Goal: Navigation & Orientation: Find specific page/section

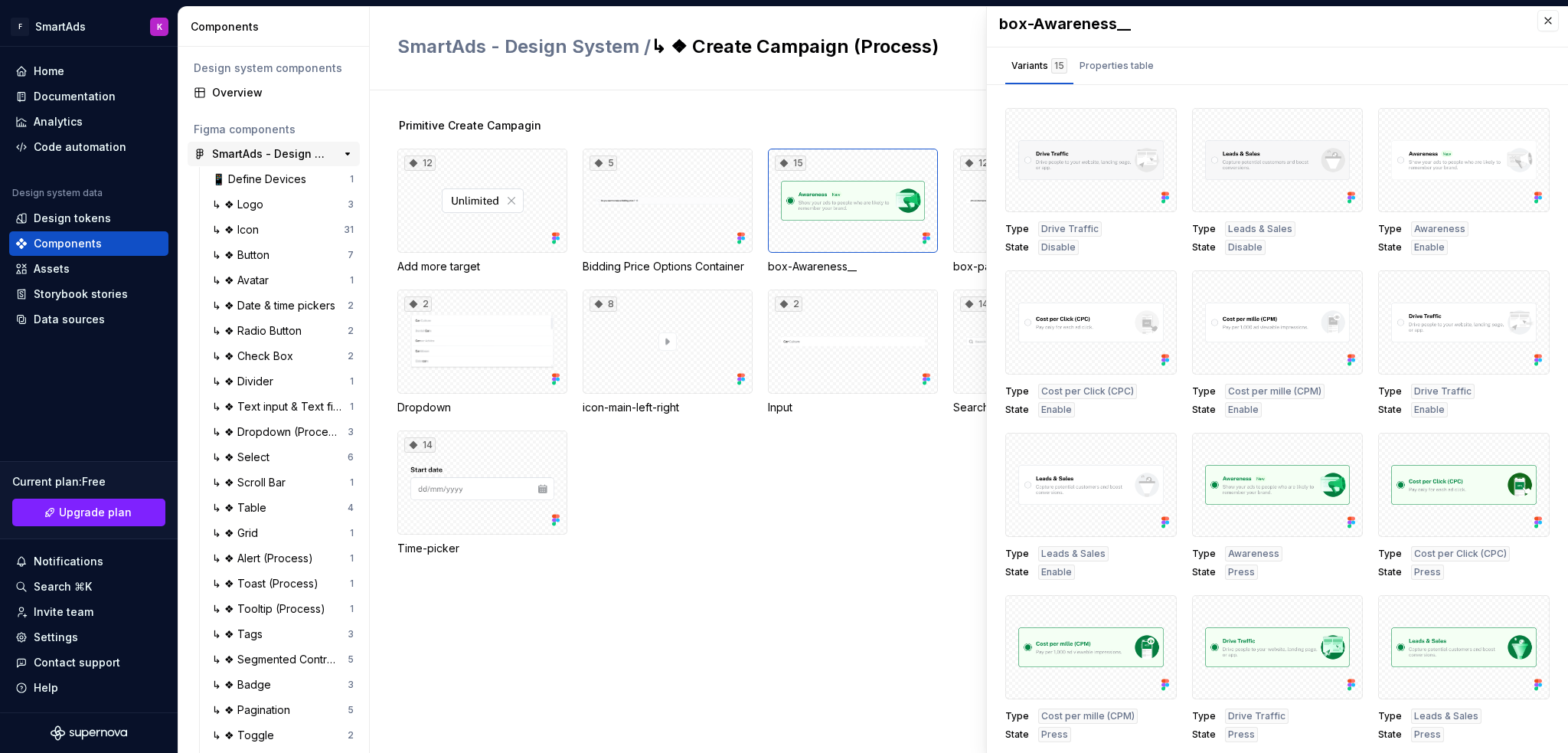
click at [223, 152] on div "SmartAds - Design System" at bounding box center [269, 153] width 114 height 15
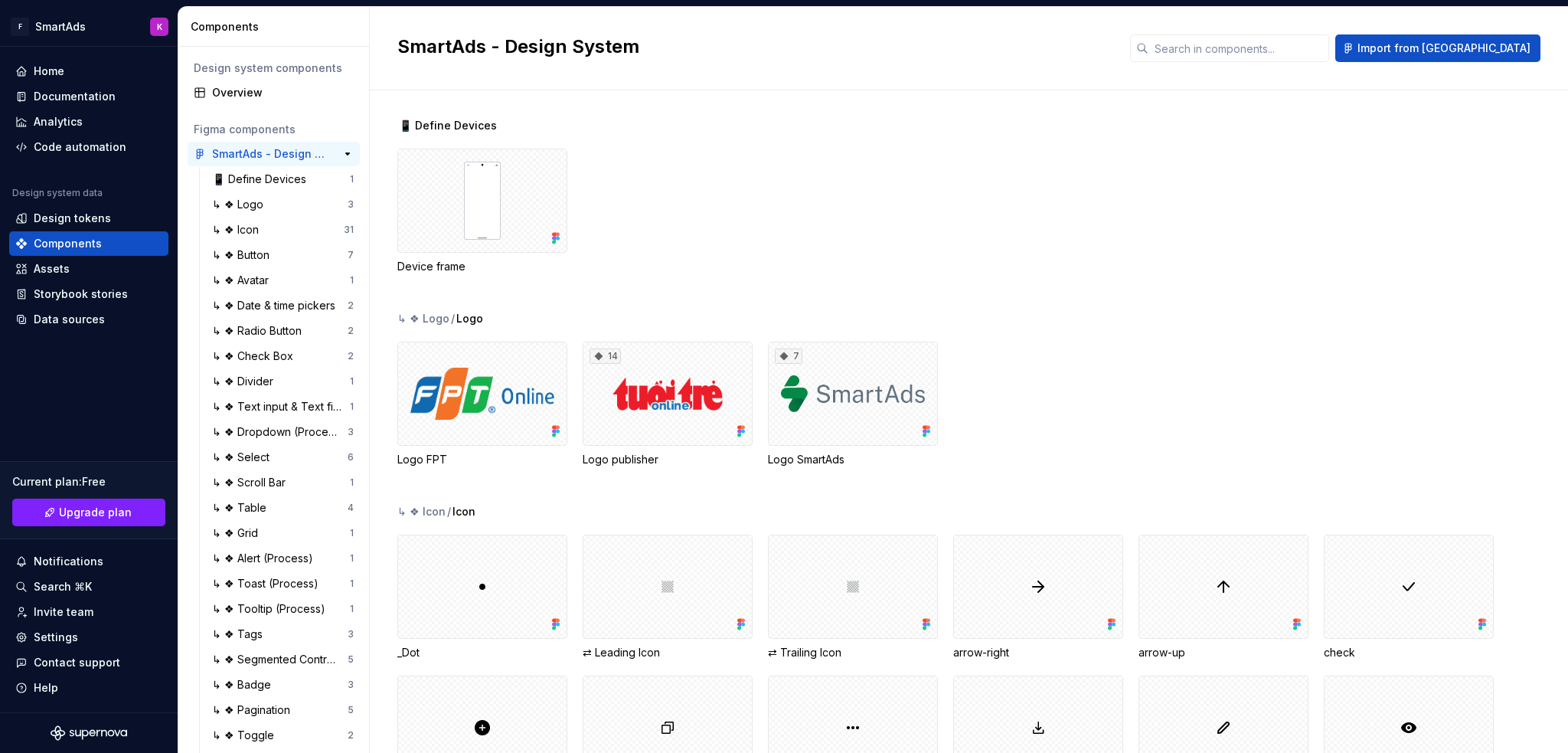
click at [337, 155] on button "button" at bounding box center [347, 153] width 22 height 22
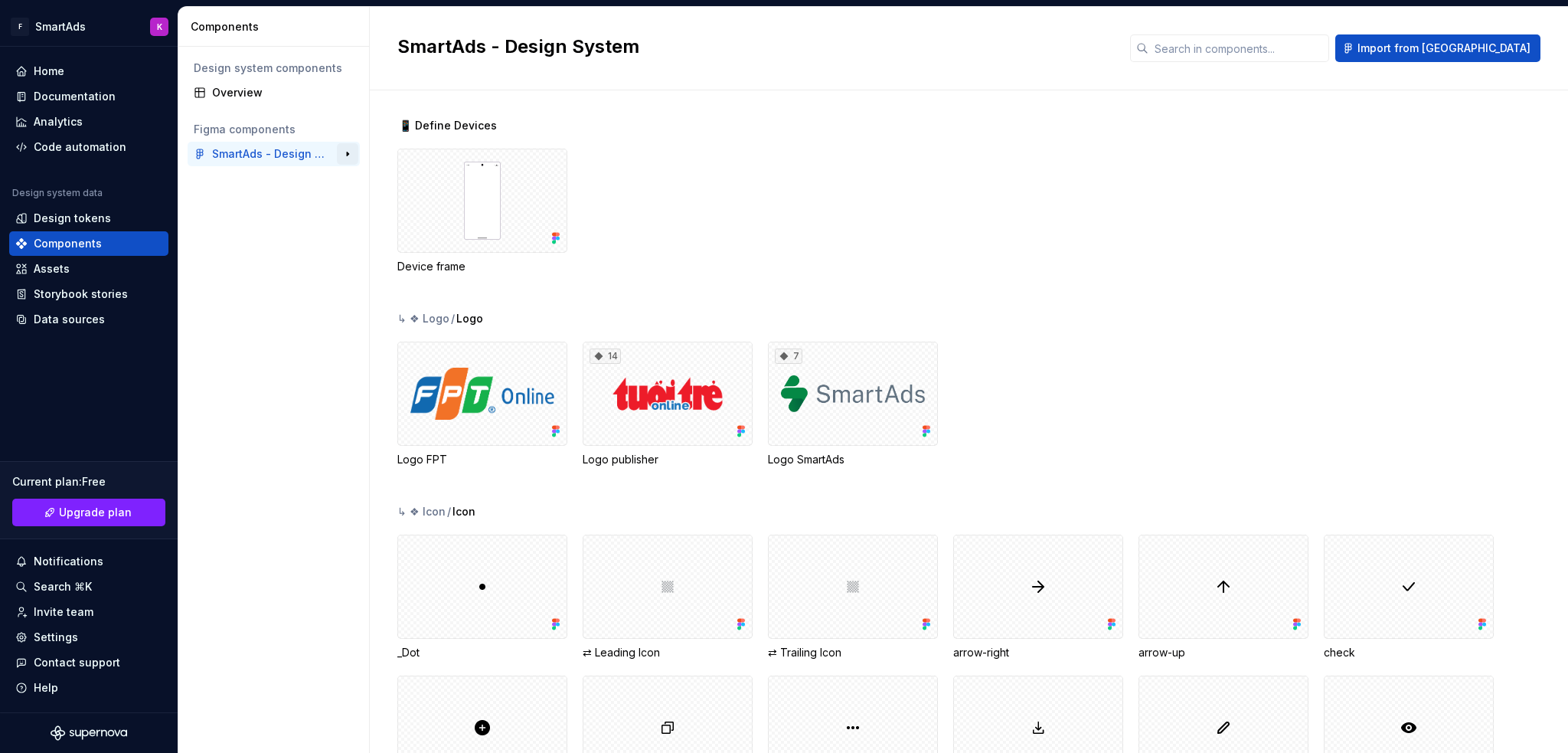
click at [344, 157] on button "button" at bounding box center [347, 153] width 22 height 22
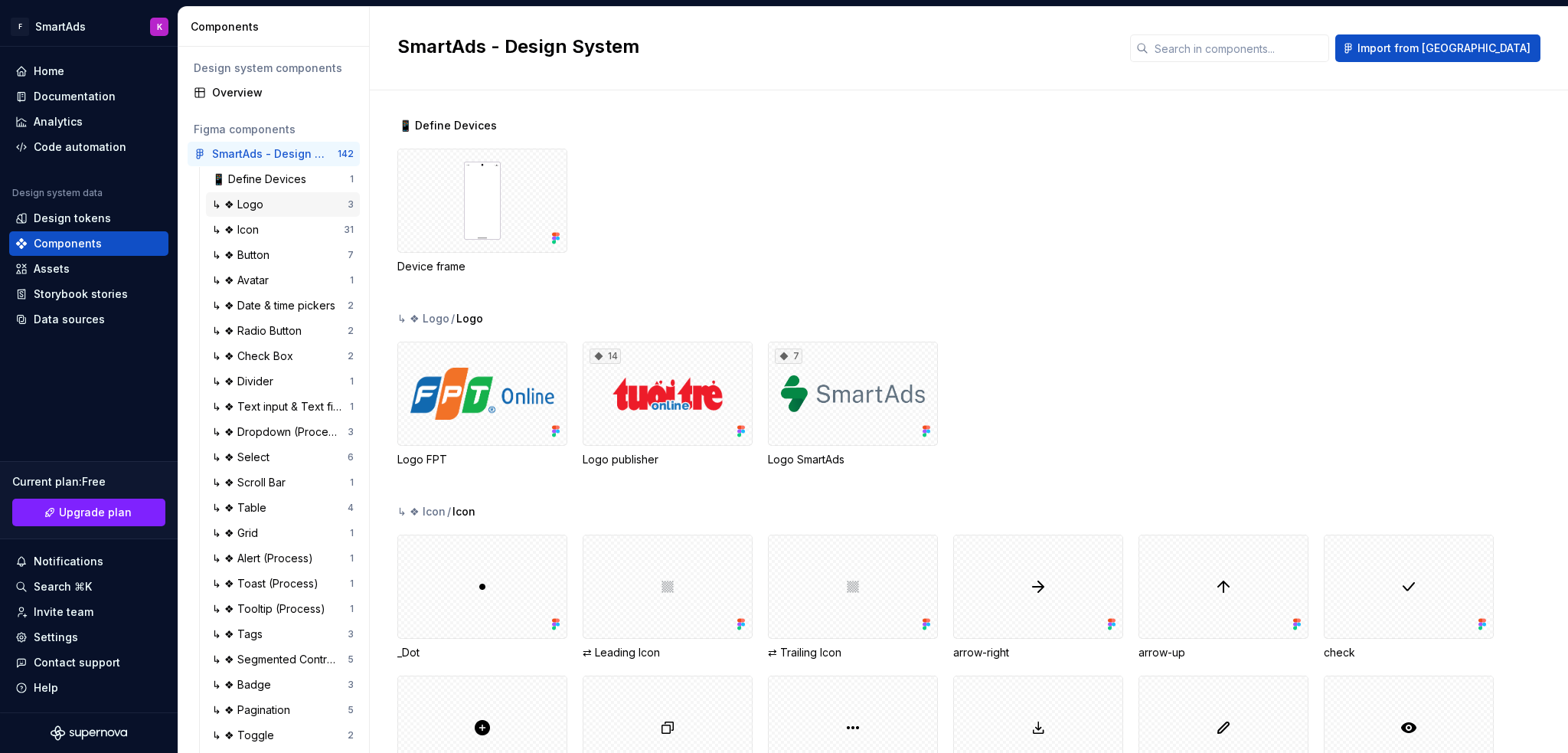
click at [271, 200] on div "↳ ❖ Logo" at bounding box center [280, 204] width 136 height 15
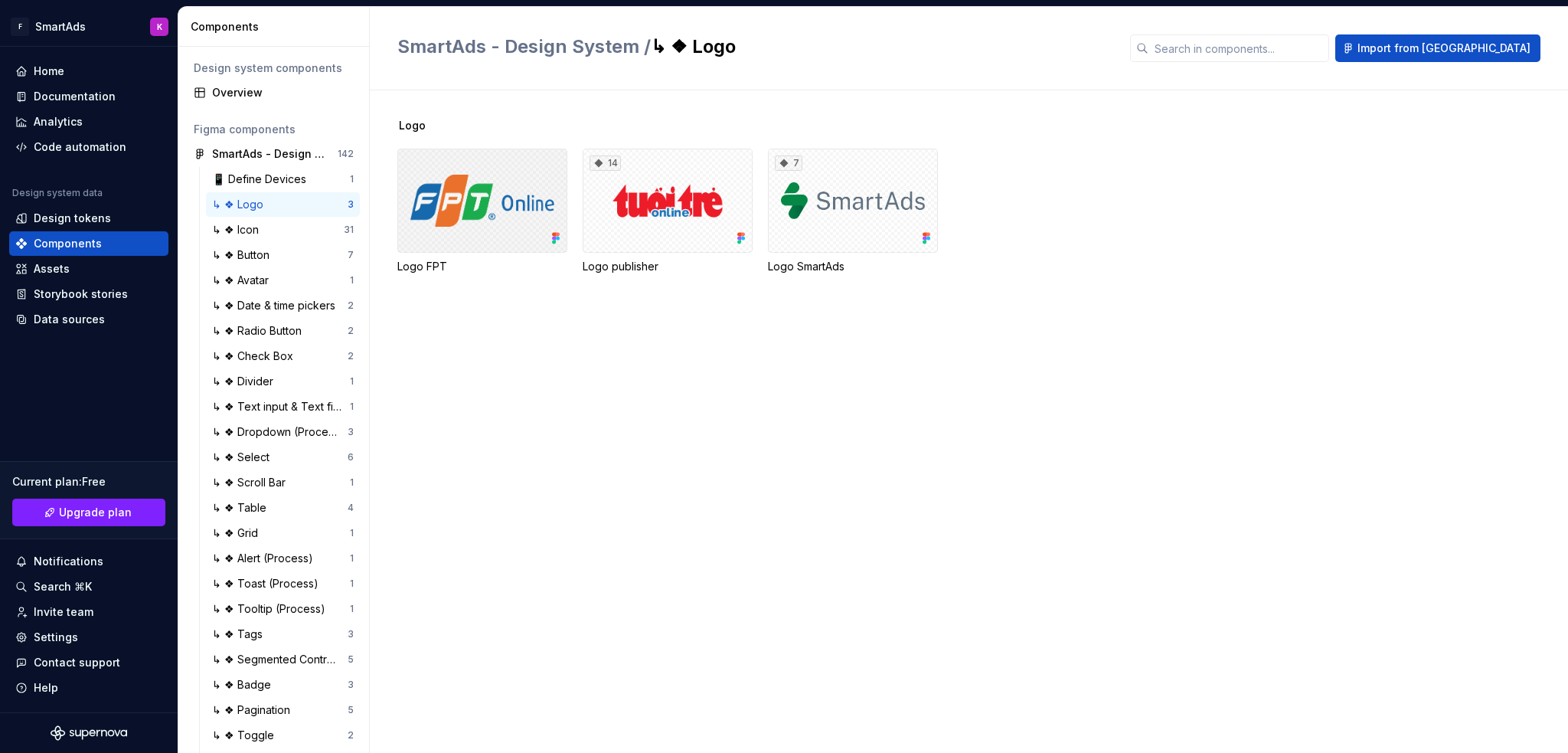
click at [463, 211] on div at bounding box center [482, 200] width 170 height 104
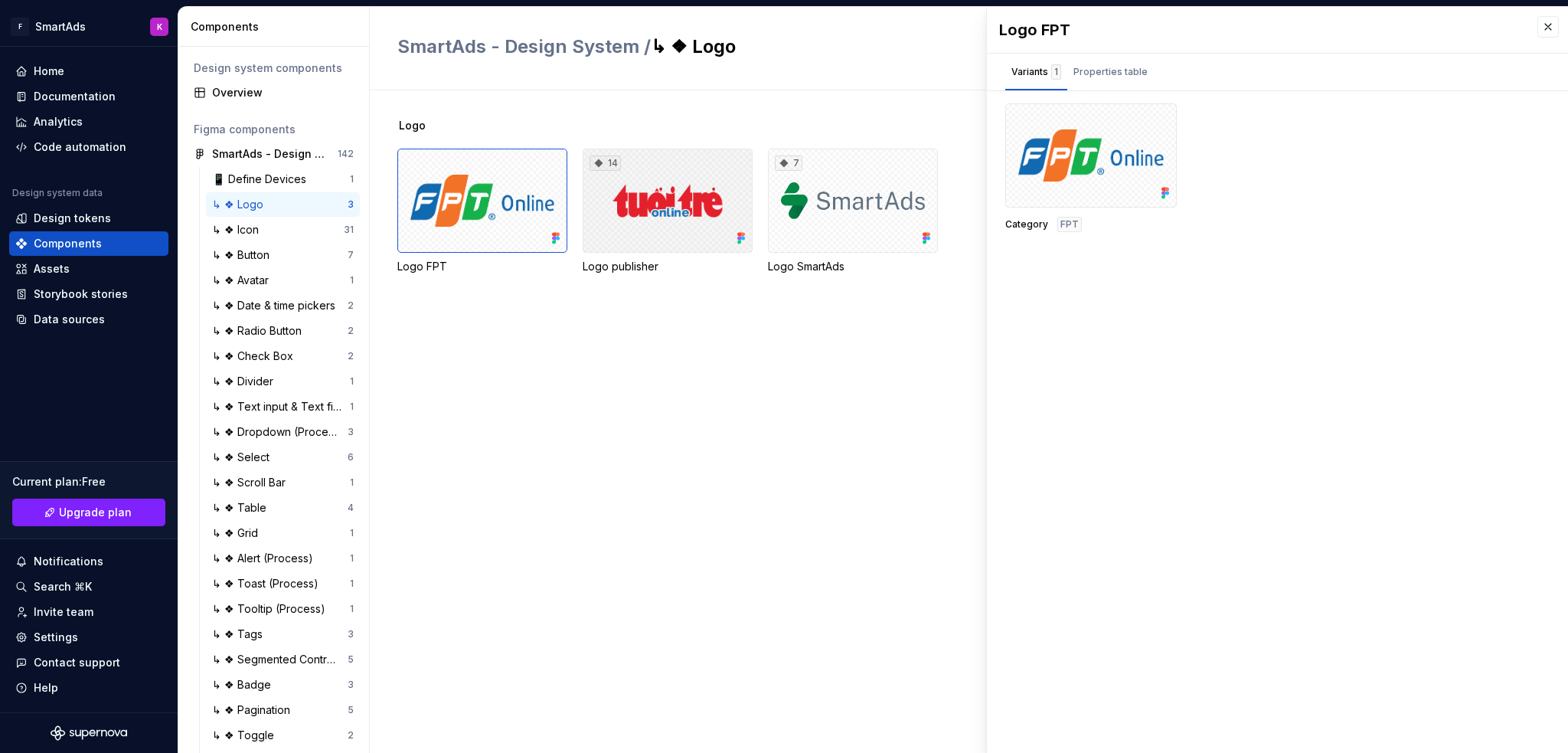
click at [681, 220] on div "14" at bounding box center [668, 200] width 170 height 104
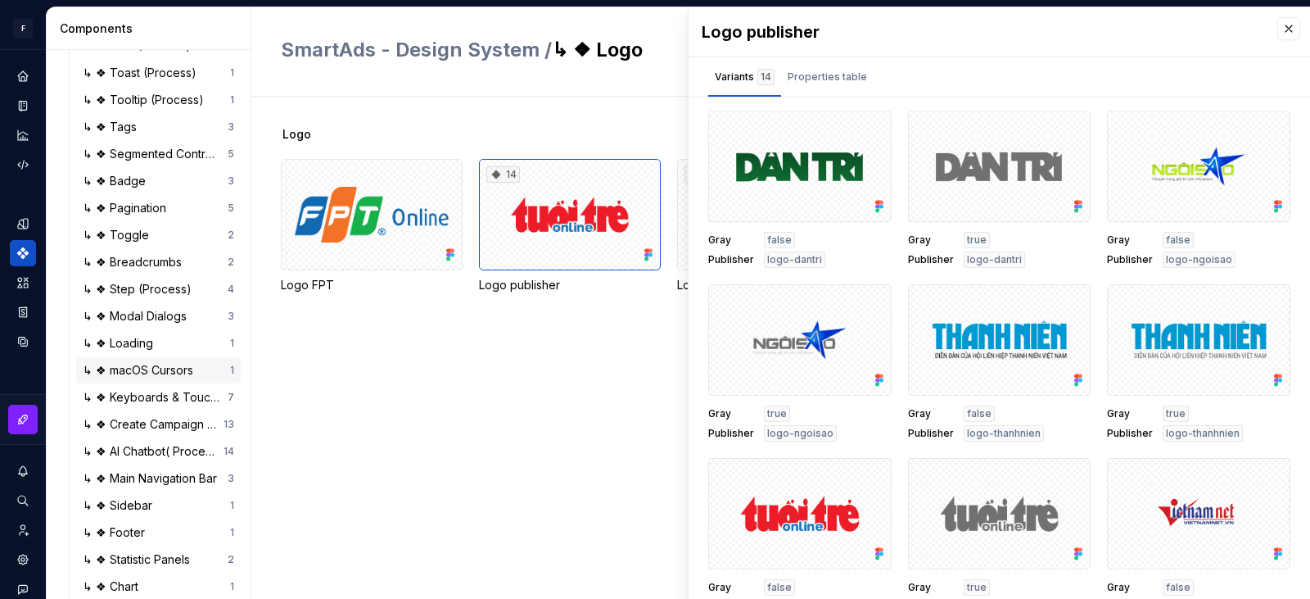
scroll to position [595, 0]
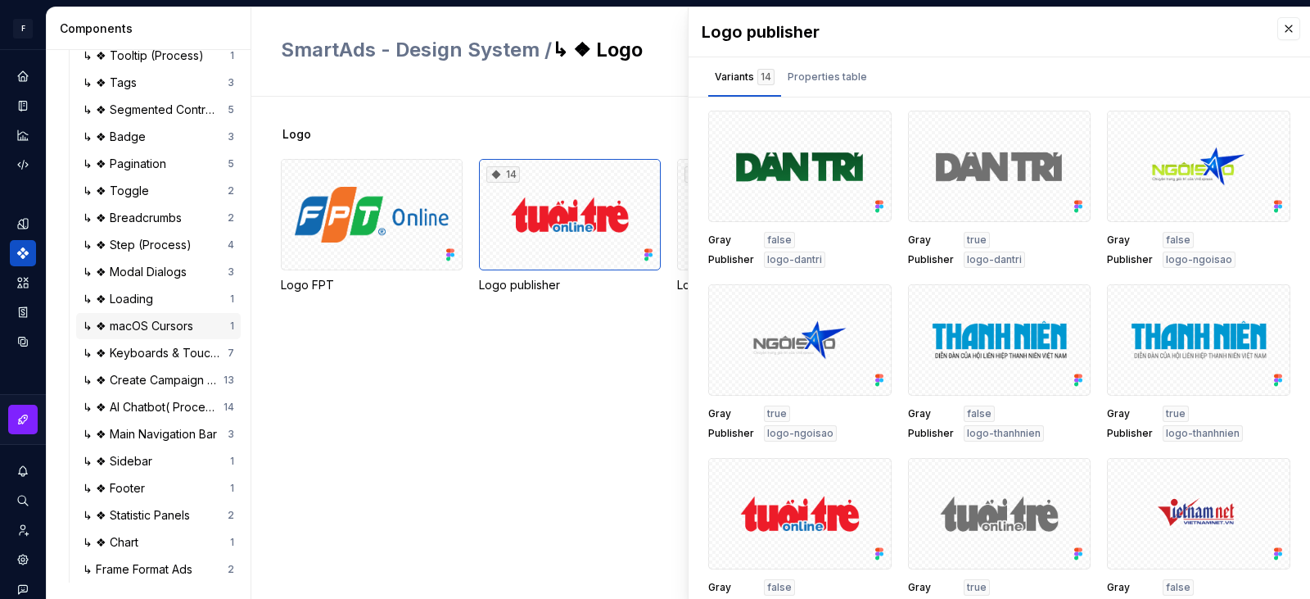
click at [156, 335] on div "↳ ❖ macOS Cursors 1" at bounding box center [158, 326] width 165 height 26
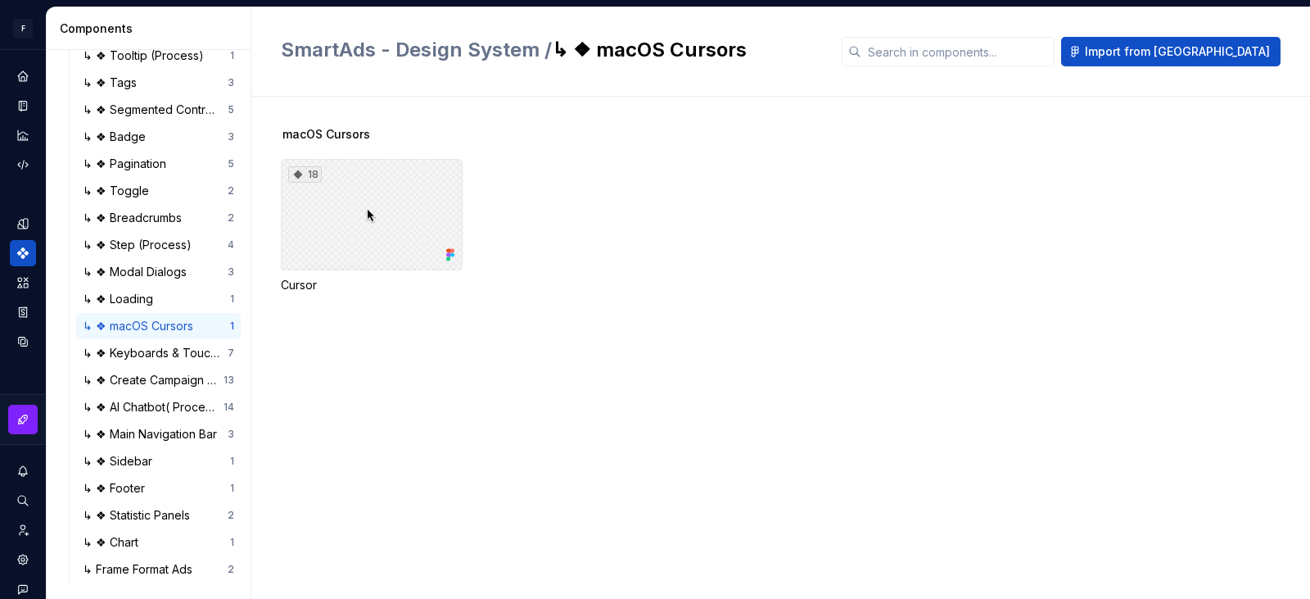
click at [335, 261] on div "18" at bounding box center [372, 214] width 182 height 111
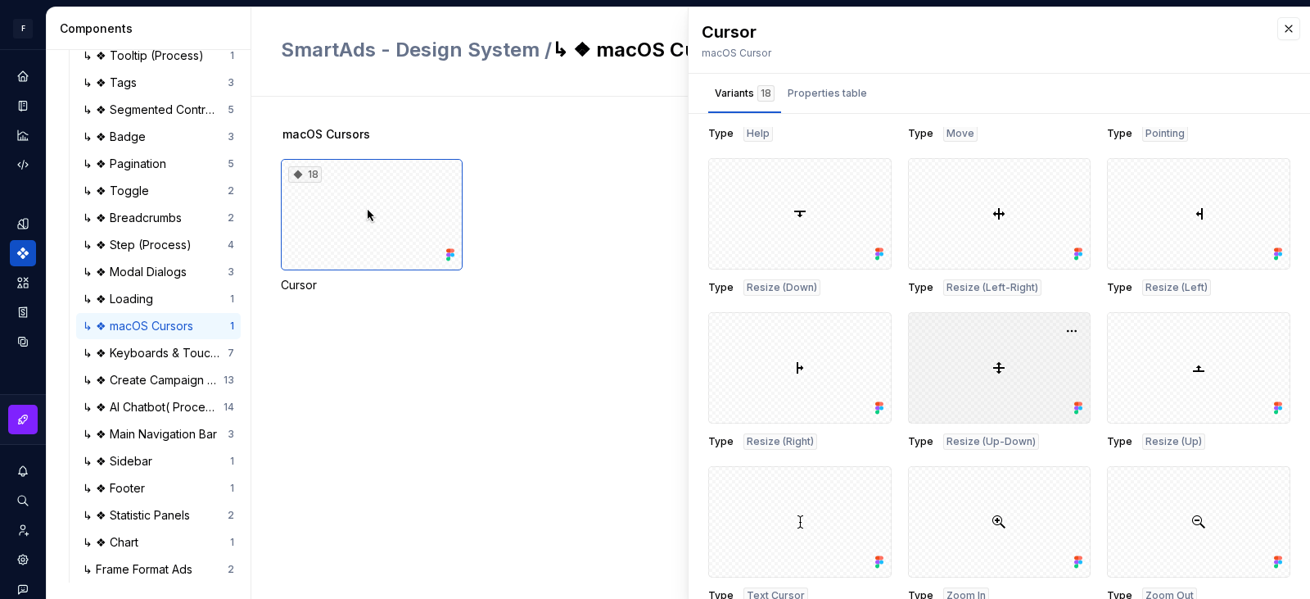
scroll to position [441, 0]
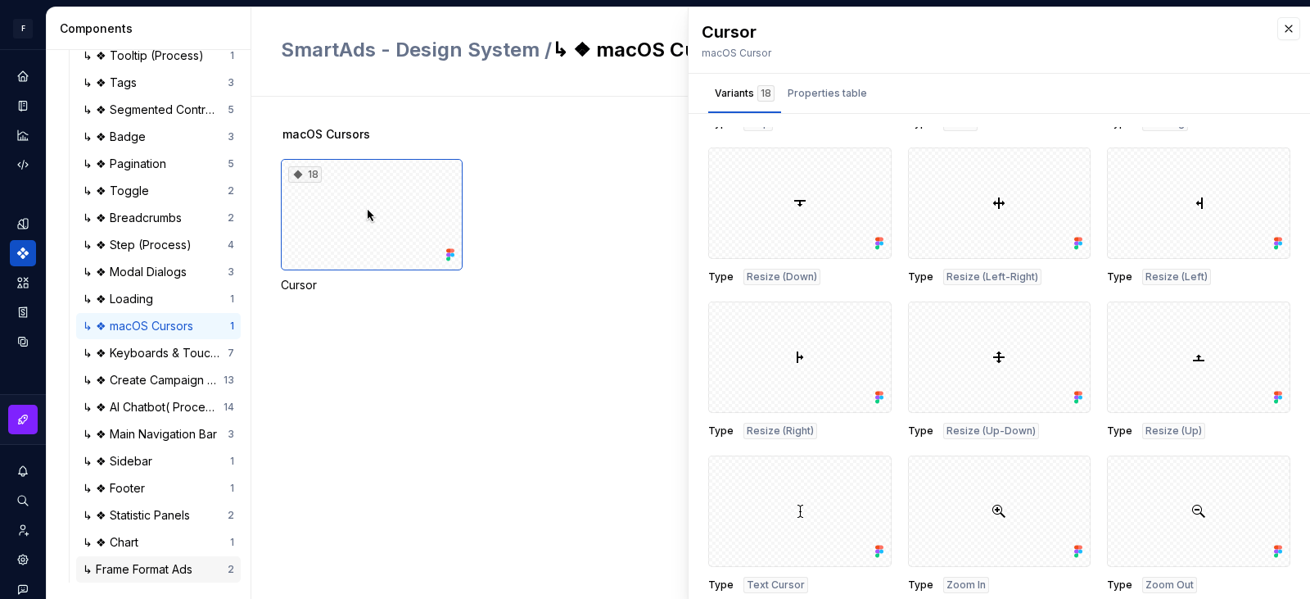
click at [135, 566] on div "↳ Frame Format Ads" at bounding box center [141, 569] width 116 height 16
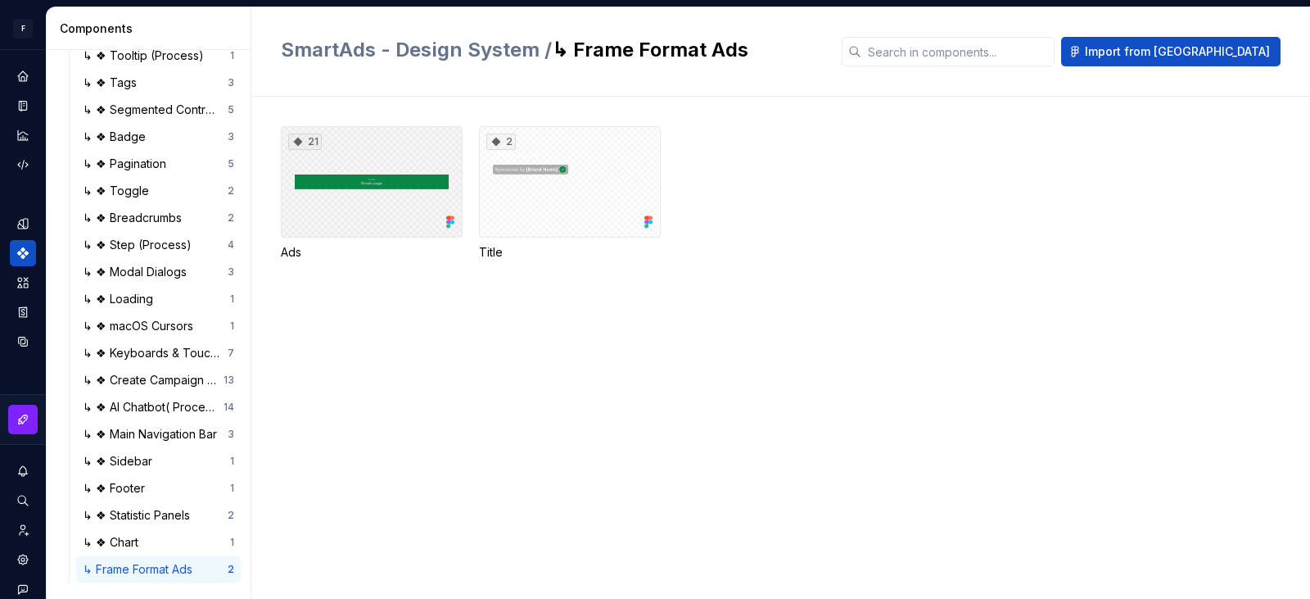
click at [385, 185] on div "21" at bounding box center [372, 181] width 182 height 111
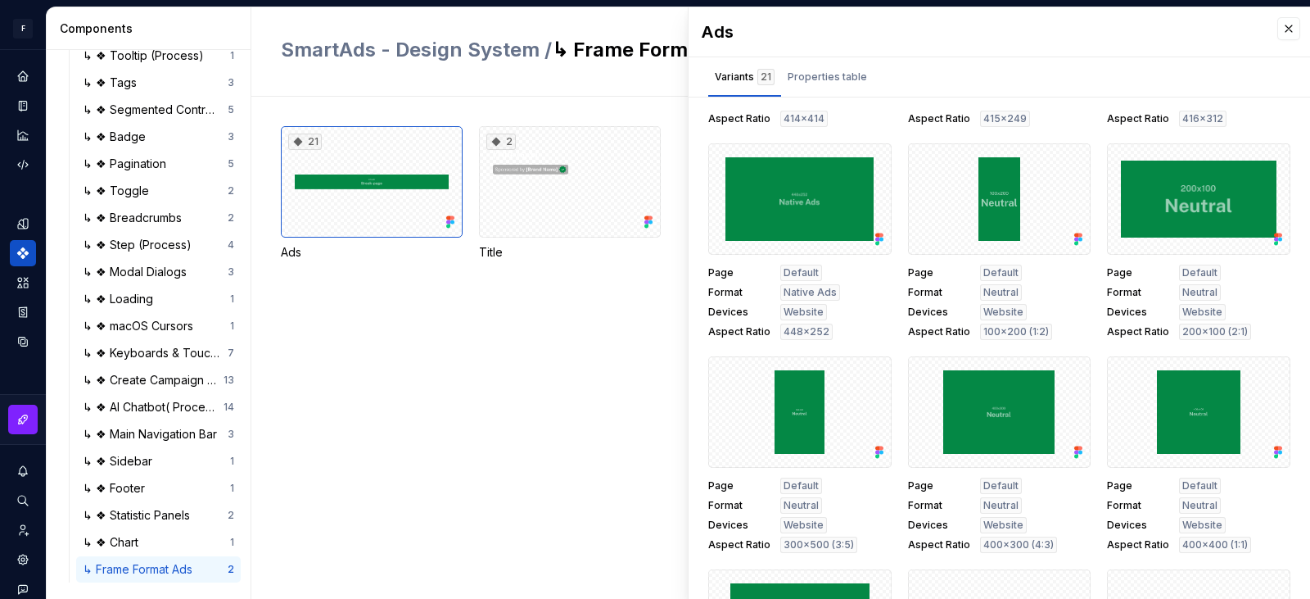
scroll to position [409, 0]
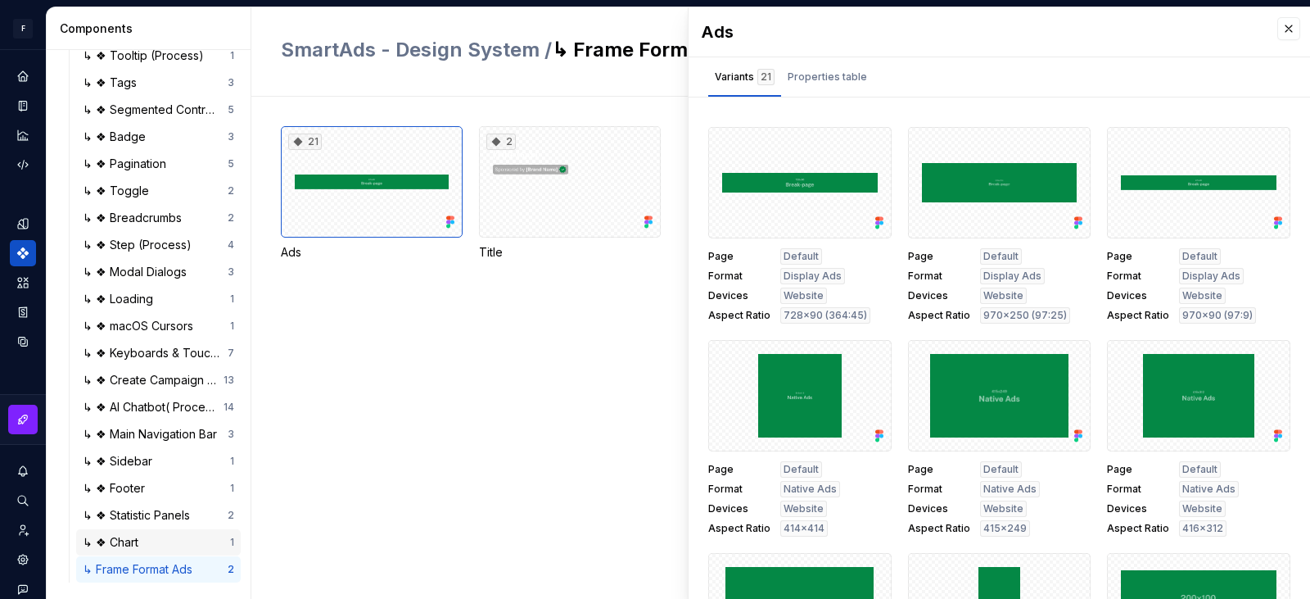
click at [161, 544] on div "↳ ❖ Chart" at bounding box center [156, 542] width 147 height 16
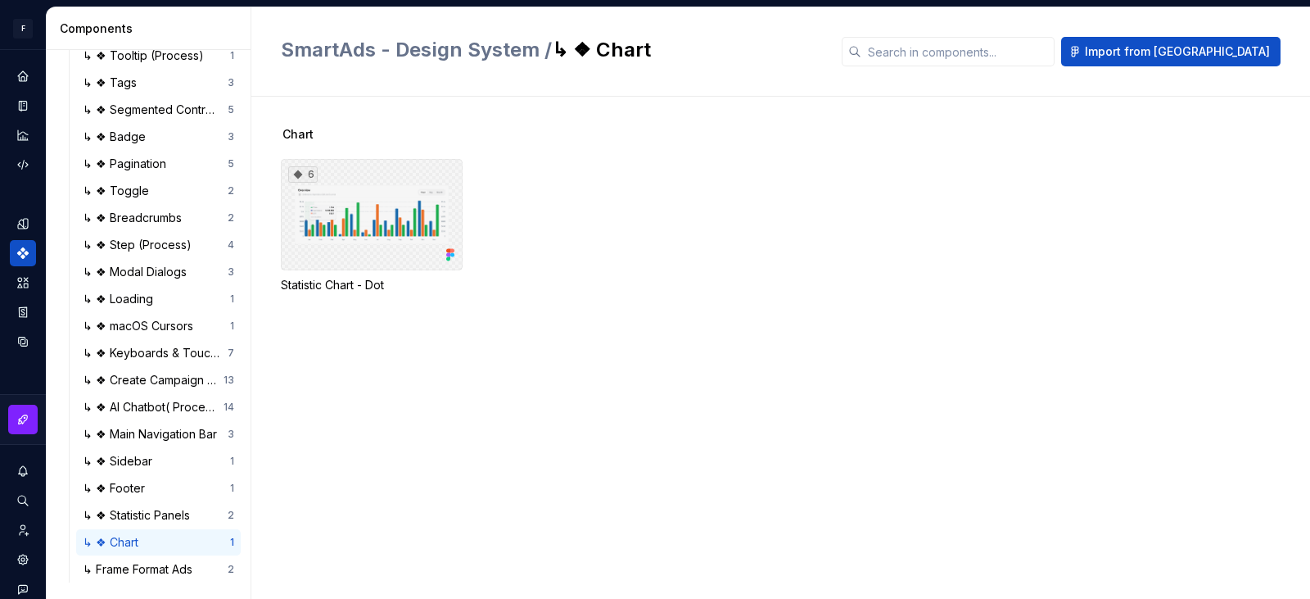
click at [382, 215] on div "6" at bounding box center [372, 214] width 182 height 111
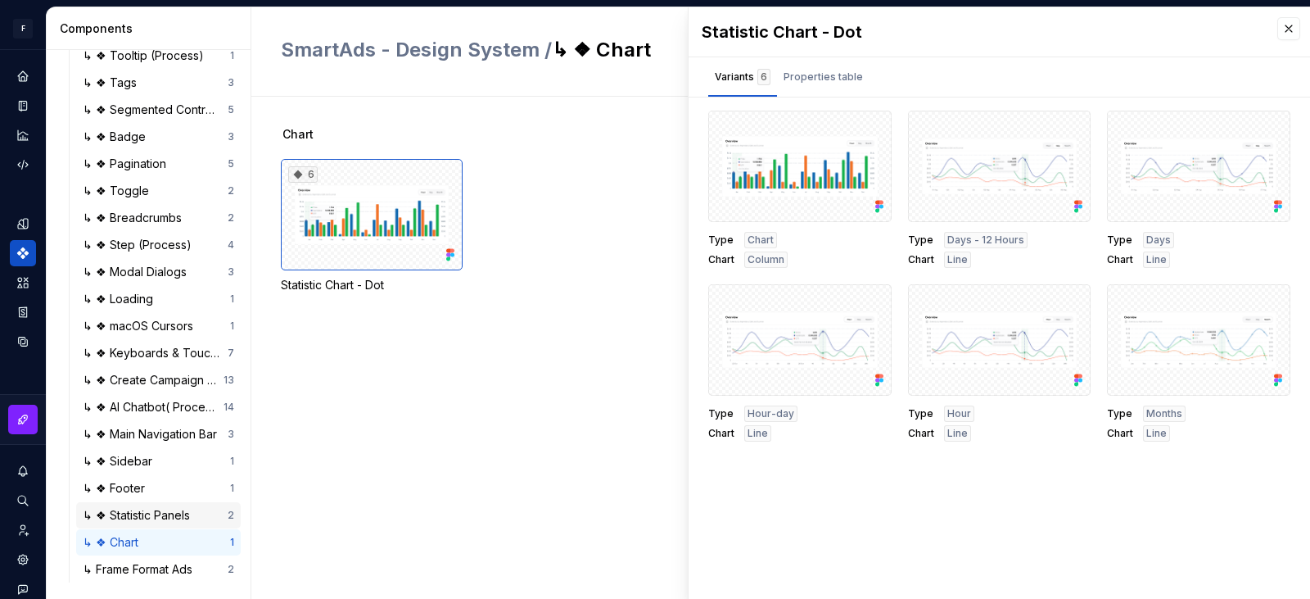
click at [144, 504] on div "↳ ❖ Statistic Panels 2" at bounding box center [158, 515] width 165 height 26
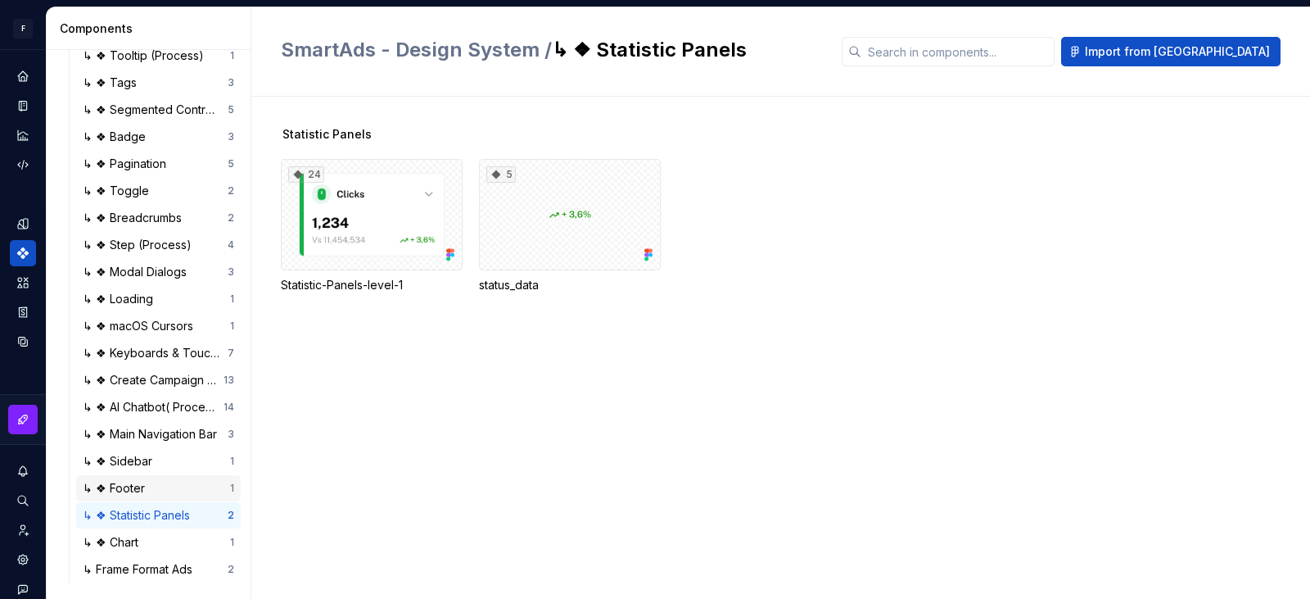
click at [162, 488] on div "↳ ❖ Footer" at bounding box center [156, 488] width 147 height 16
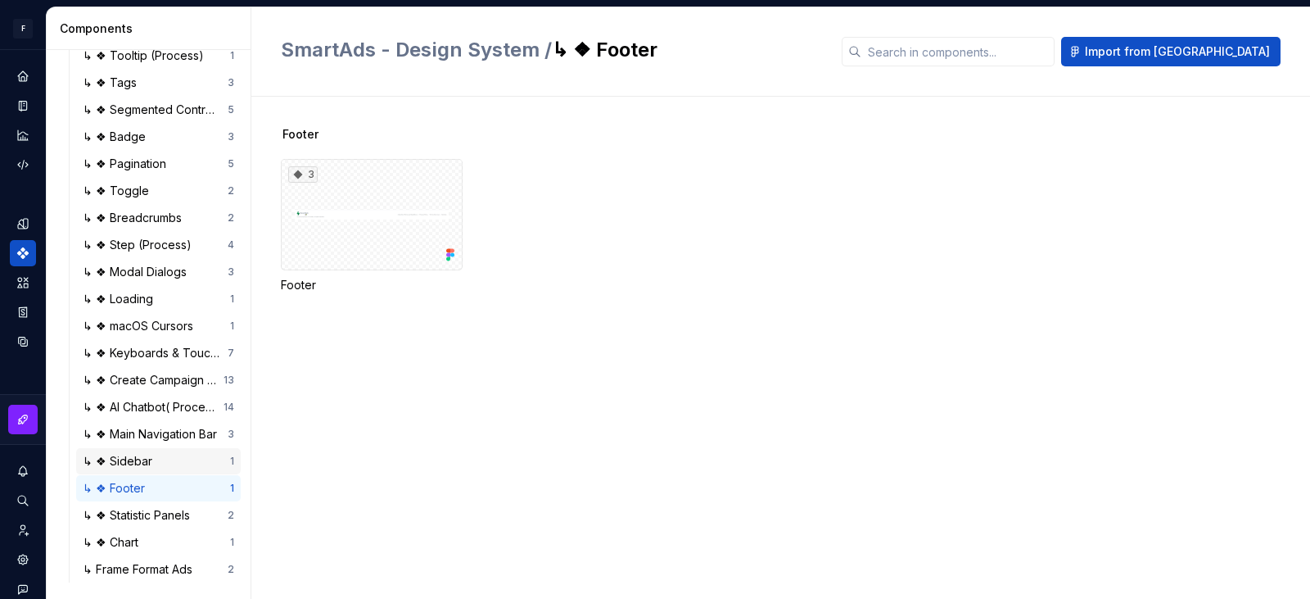
click at [183, 456] on div "↳ ❖ Sidebar" at bounding box center [156, 461] width 147 height 16
